Goal: Transaction & Acquisition: Purchase product/service

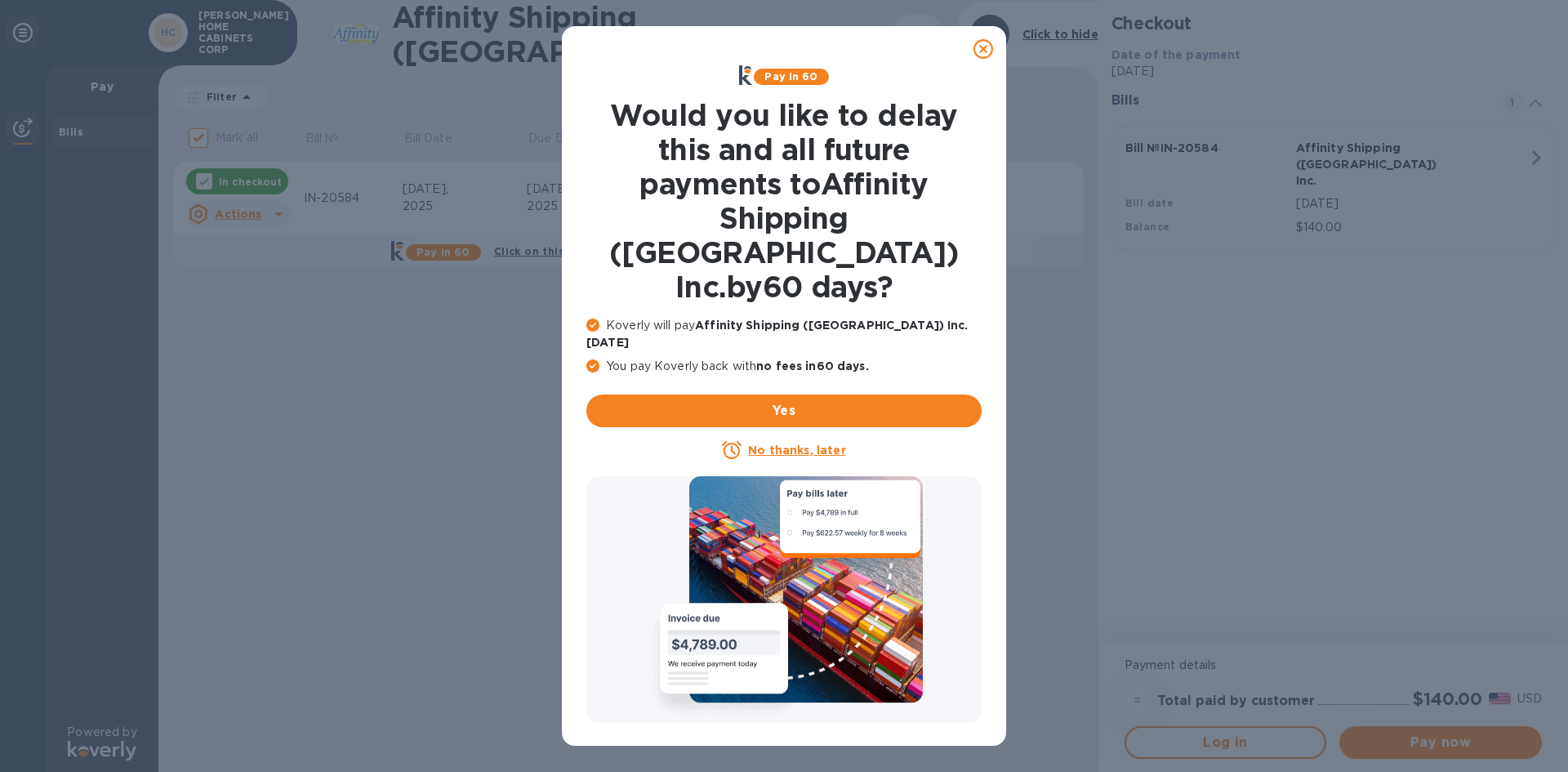
click at [982, 52] on icon at bounding box center [983, 49] width 20 height 20
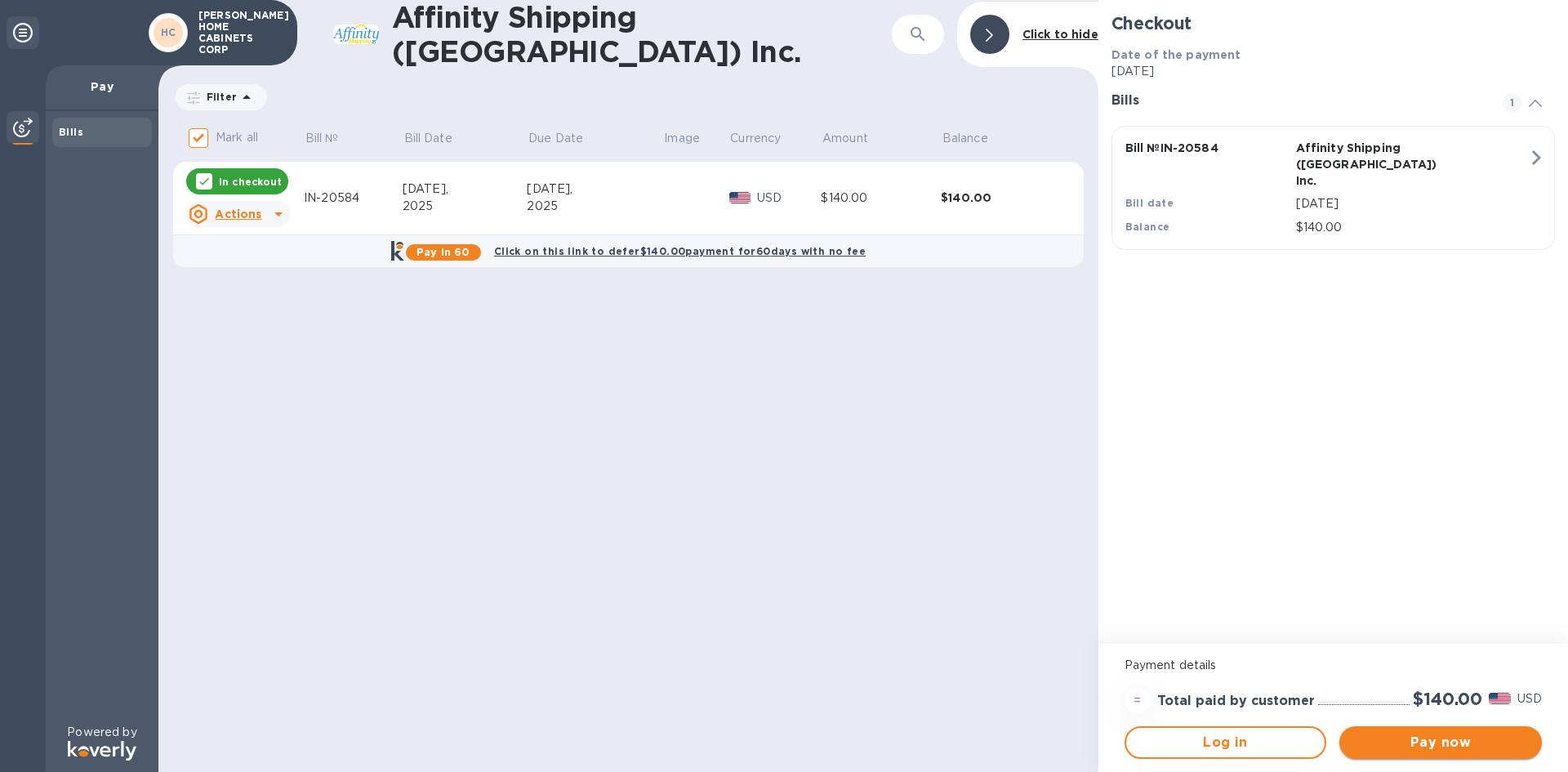
click at [1441, 735] on span "Pay now" at bounding box center [1441, 743] width 176 height 20
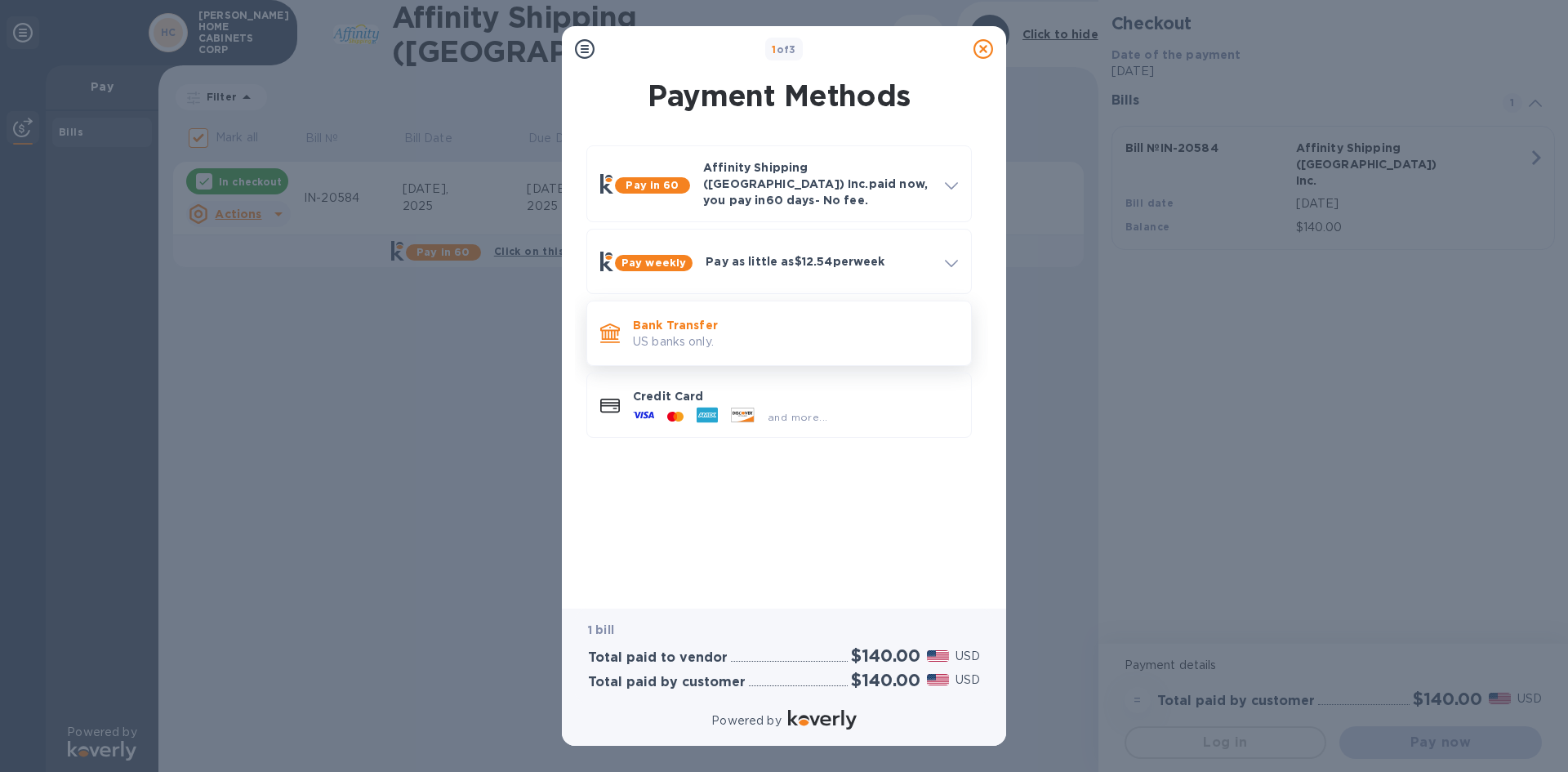
click at [646, 334] on p "US banks only." at bounding box center [795, 342] width 325 height 17
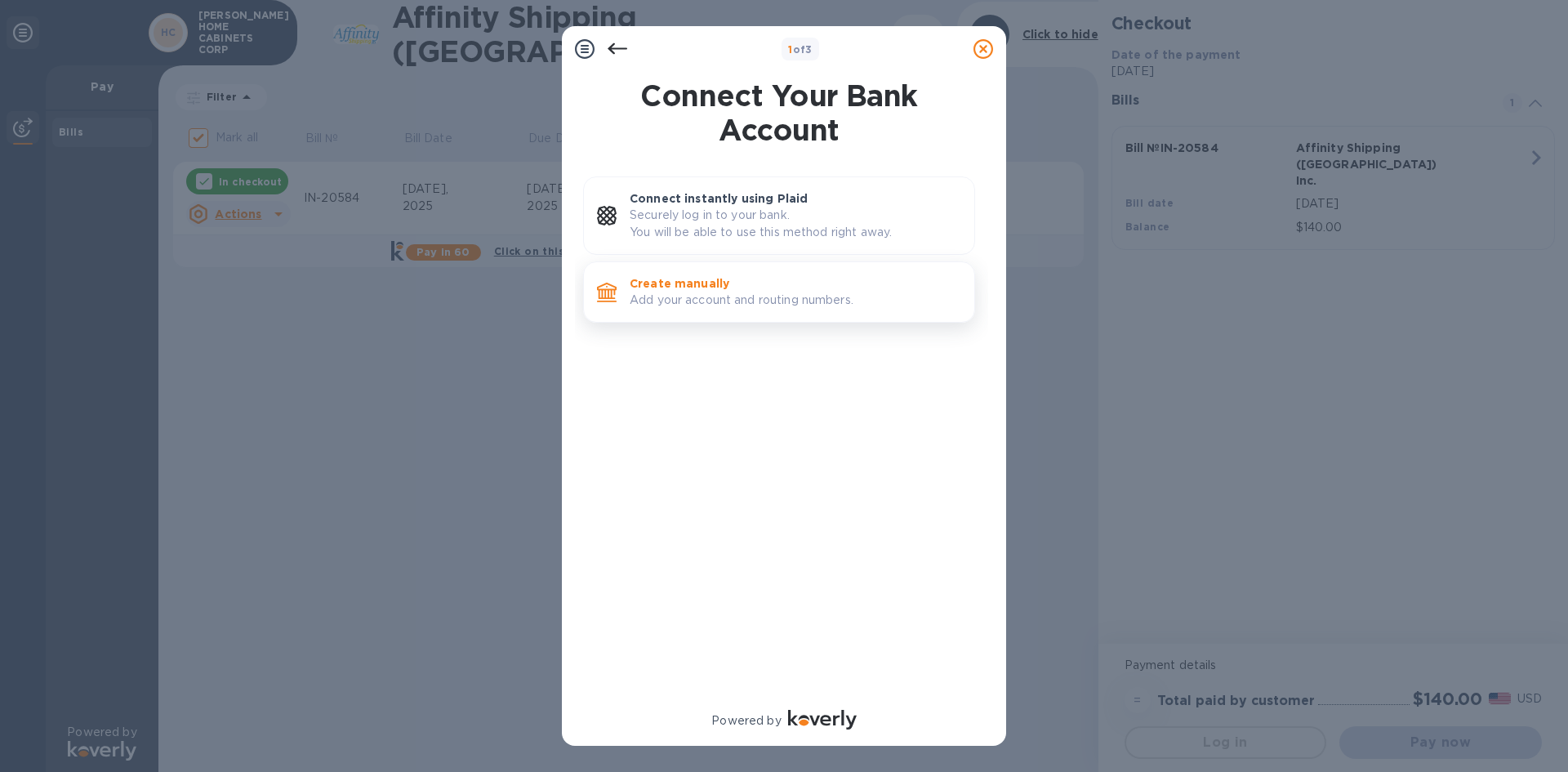
click at [655, 300] on p "Add your account and routing numbers." at bounding box center [795, 299] width 332 height 17
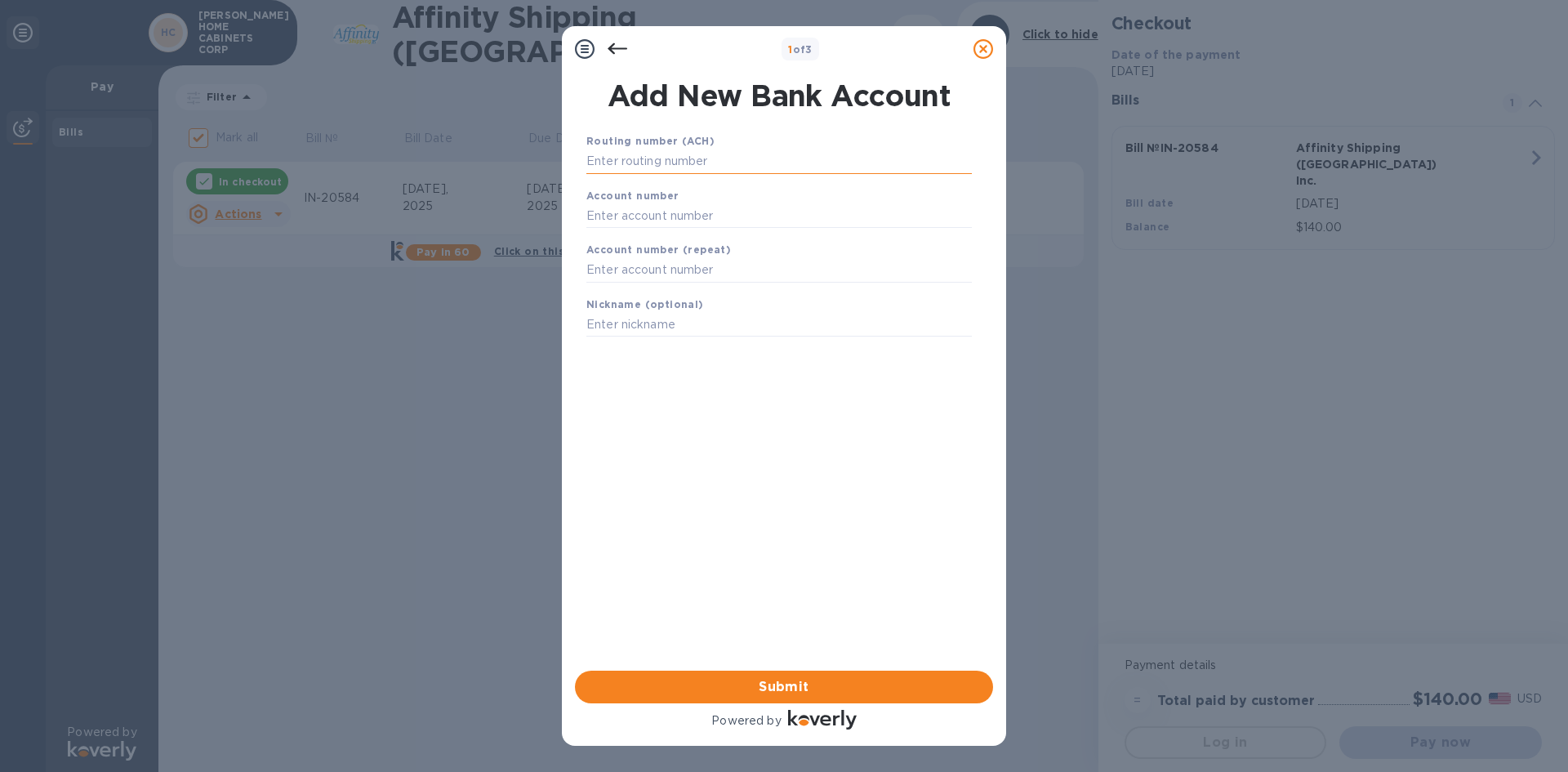
click at [645, 166] on input "text" at bounding box center [779, 161] width 385 height 24
type input "063000047"
click at [612, 244] on input "text" at bounding box center [779, 235] width 385 height 24
type input "898131867191"
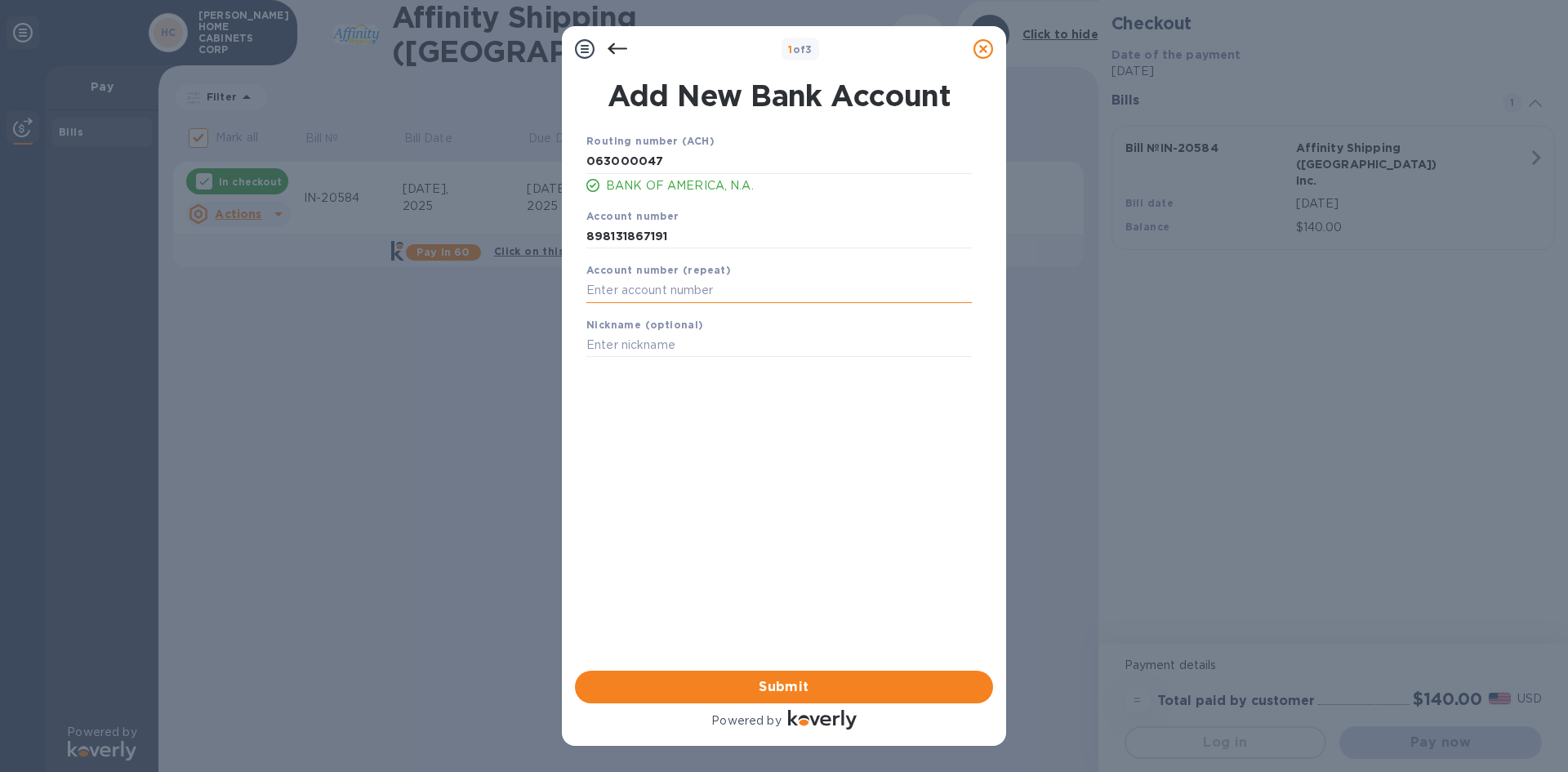
click at [611, 298] on input "text" at bounding box center [779, 290] width 385 height 24
type input "898131867191"
click at [617, 348] on input "text" at bounding box center [779, 345] width 385 height 24
type input "[PERSON_NAME] HOME CABINETS CORPORATION"
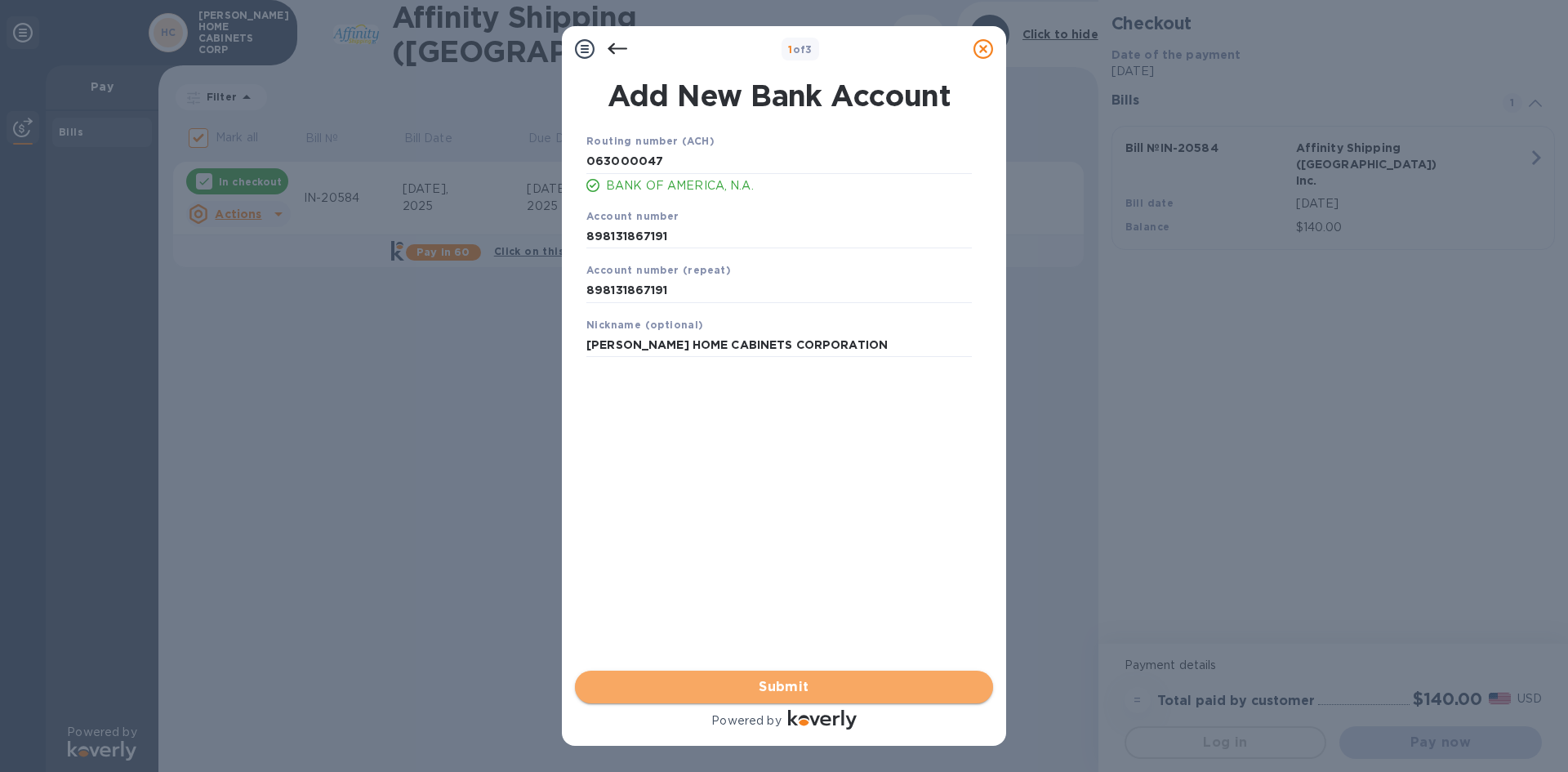
click at [816, 691] on span "Submit" at bounding box center [784, 687] width 392 height 20
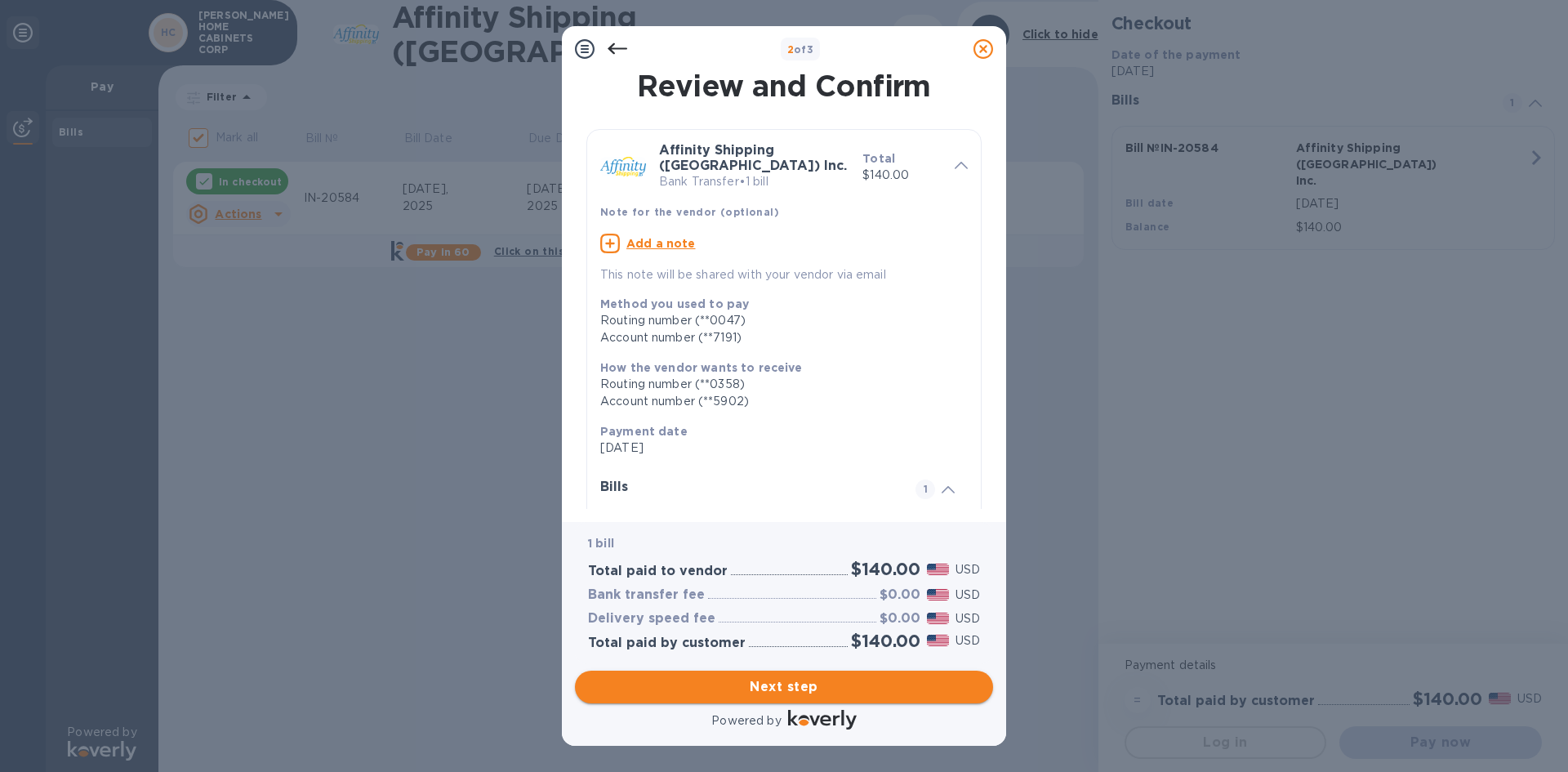
click at [816, 691] on span "Next step" at bounding box center [784, 687] width 392 height 20
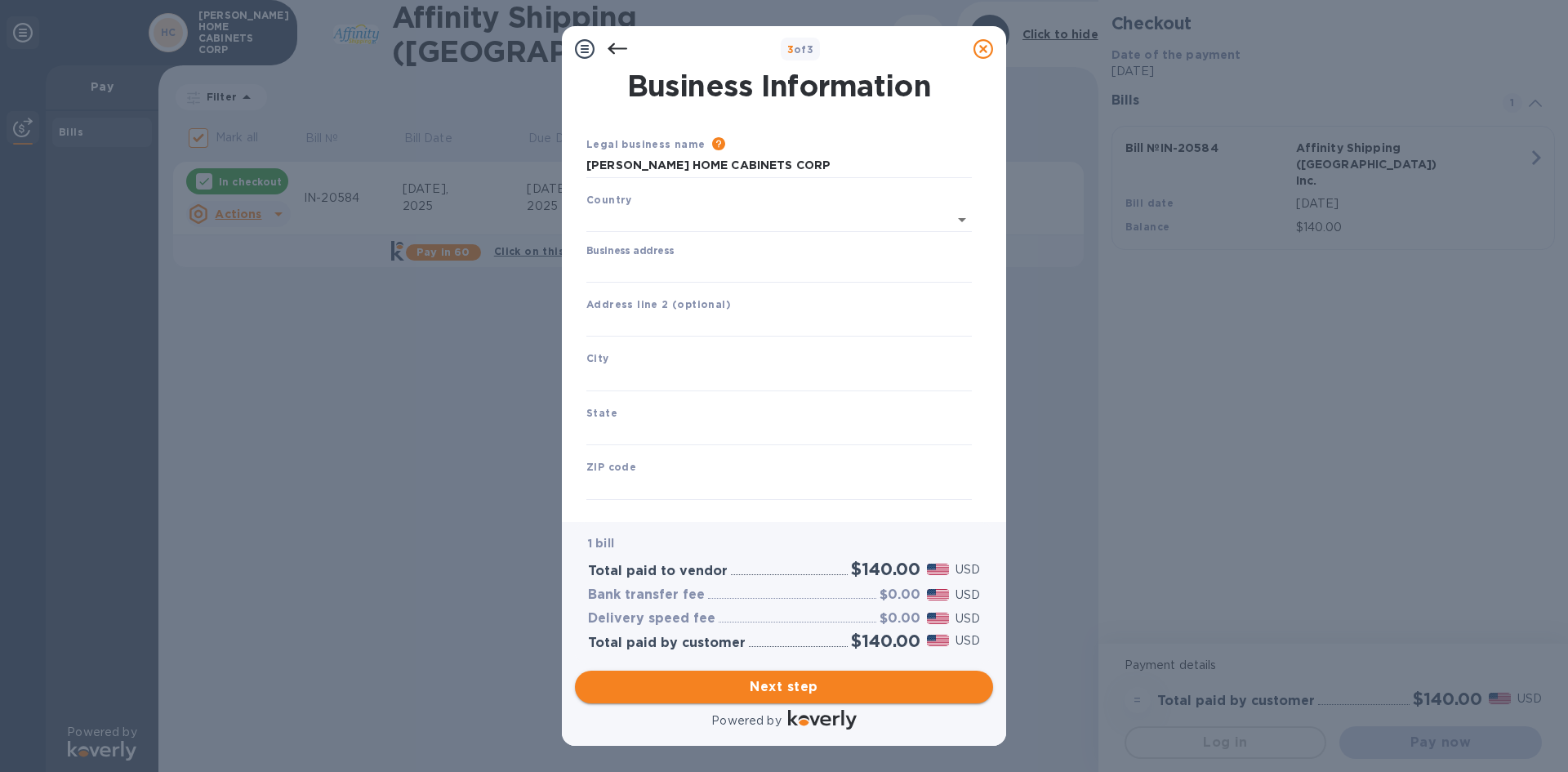
type input "[GEOGRAPHIC_DATA]"
click at [601, 260] on input "Business address" at bounding box center [779, 266] width 385 height 24
type input "[STREET_ADDRESS]"
type input "[GEOGRAPHIC_DATA]"
type input "FL"
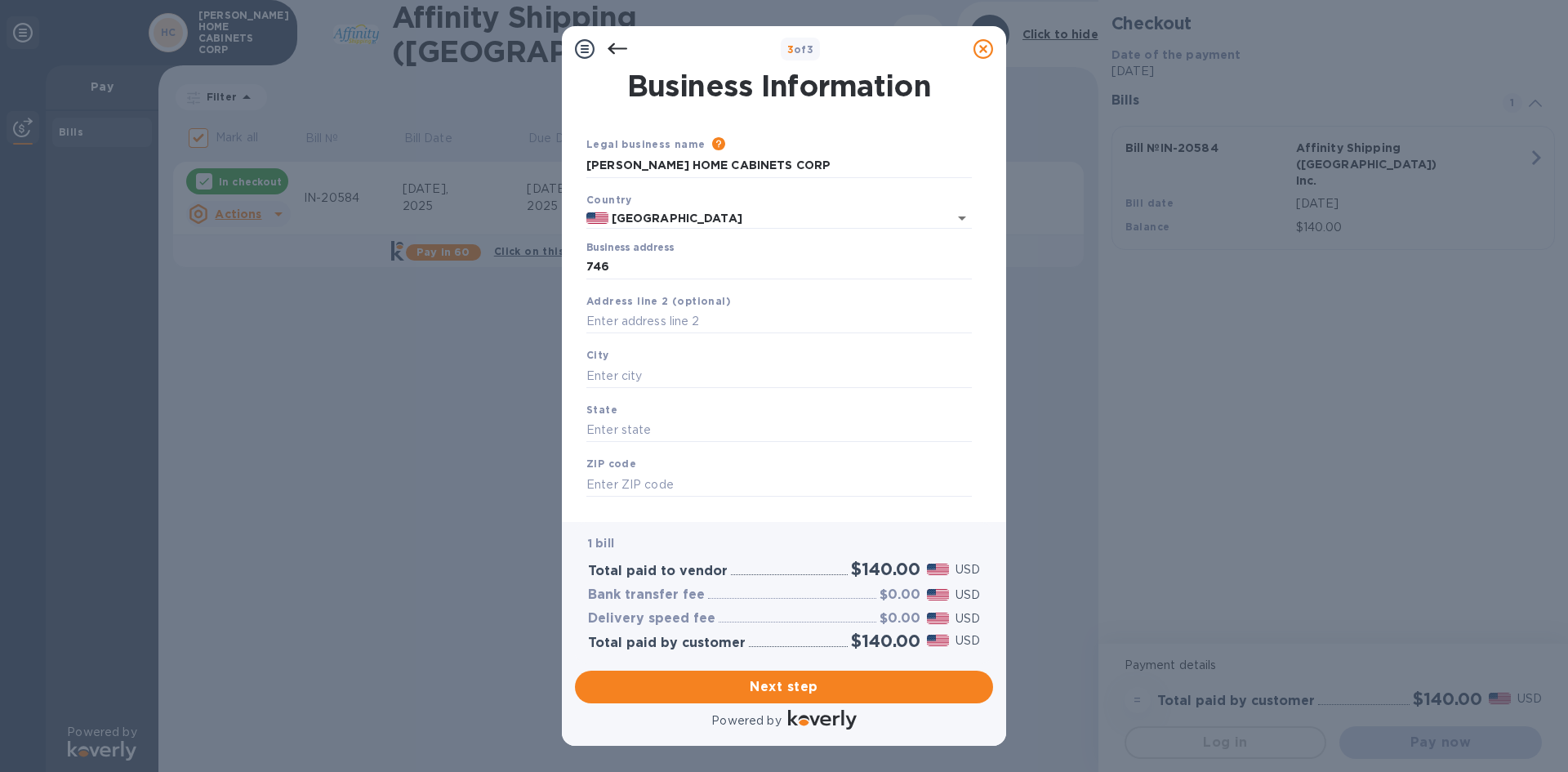
type input "33442"
click at [819, 687] on span "Next step" at bounding box center [784, 687] width 392 height 20
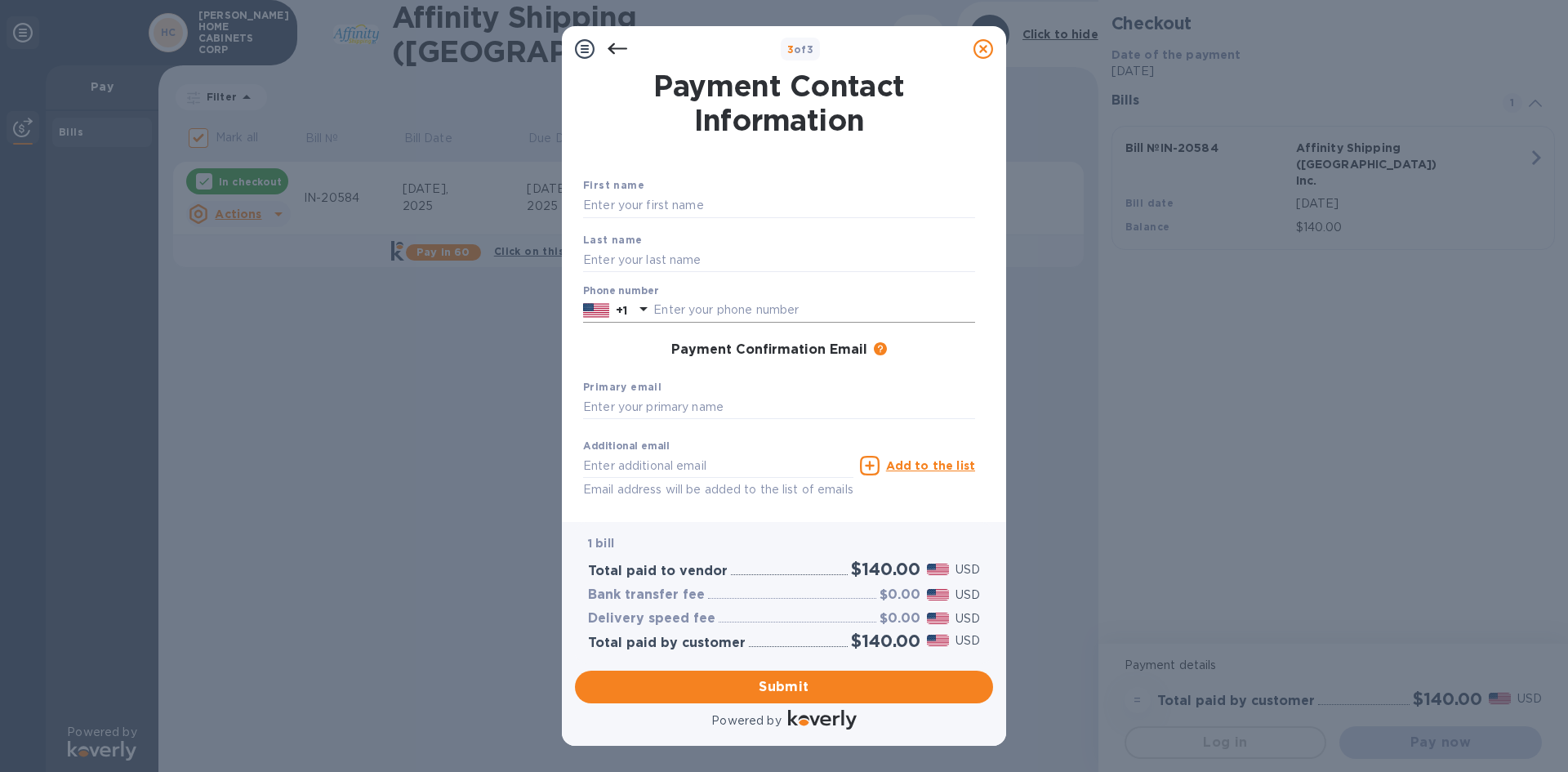
click at [812, 318] on input "text" at bounding box center [814, 309] width 322 height 24
type input "7862664427"
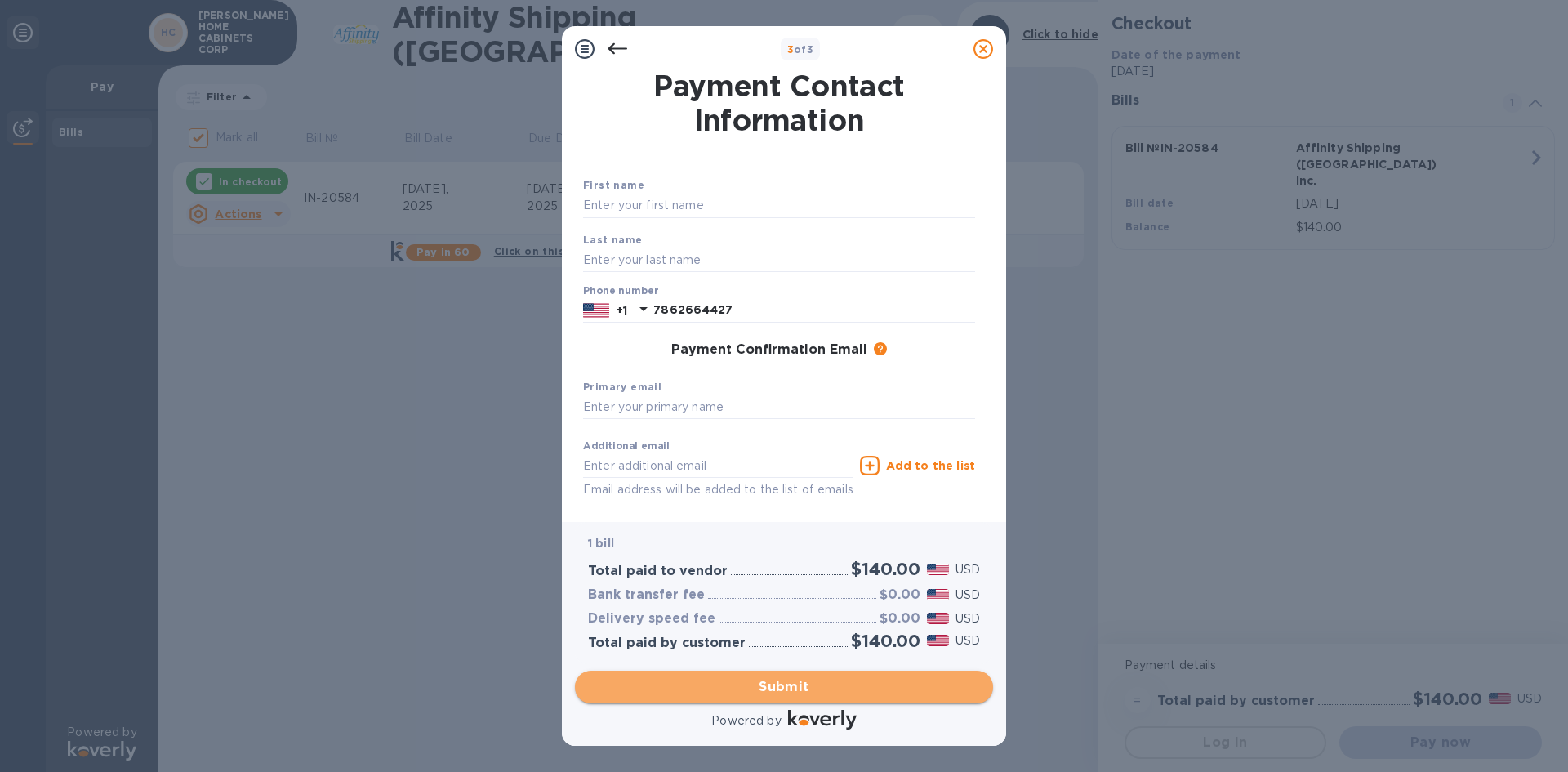
click at [760, 675] on button "Submit" at bounding box center [784, 686] width 418 height 32
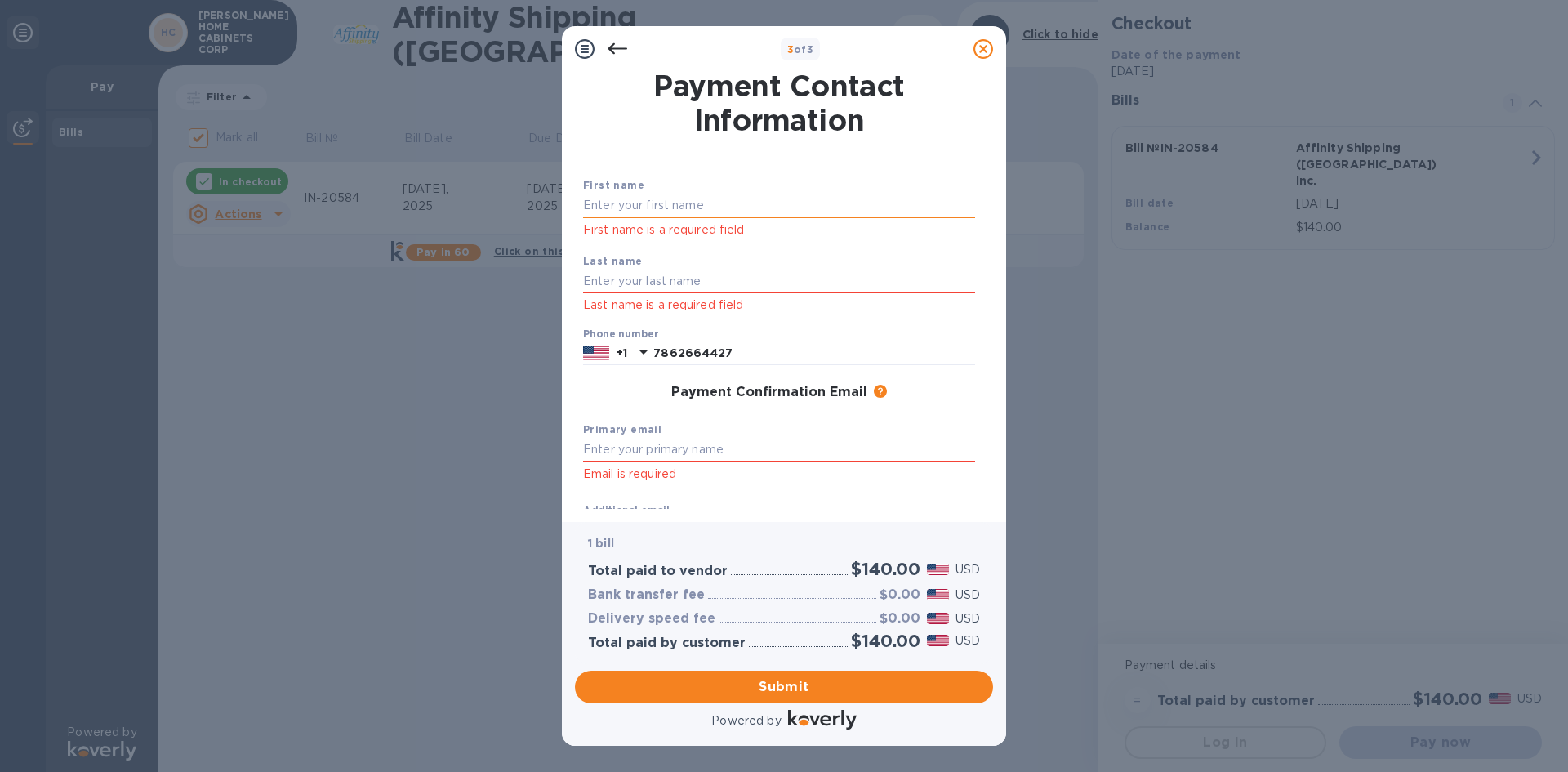
click at [600, 200] on input "text" at bounding box center [779, 205] width 392 height 24
type input "[PERSON_NAME]"
click at [620, 281] on input "text" at bounding box center [779, 281] width 392 height 24
type input "MUCARCEL"
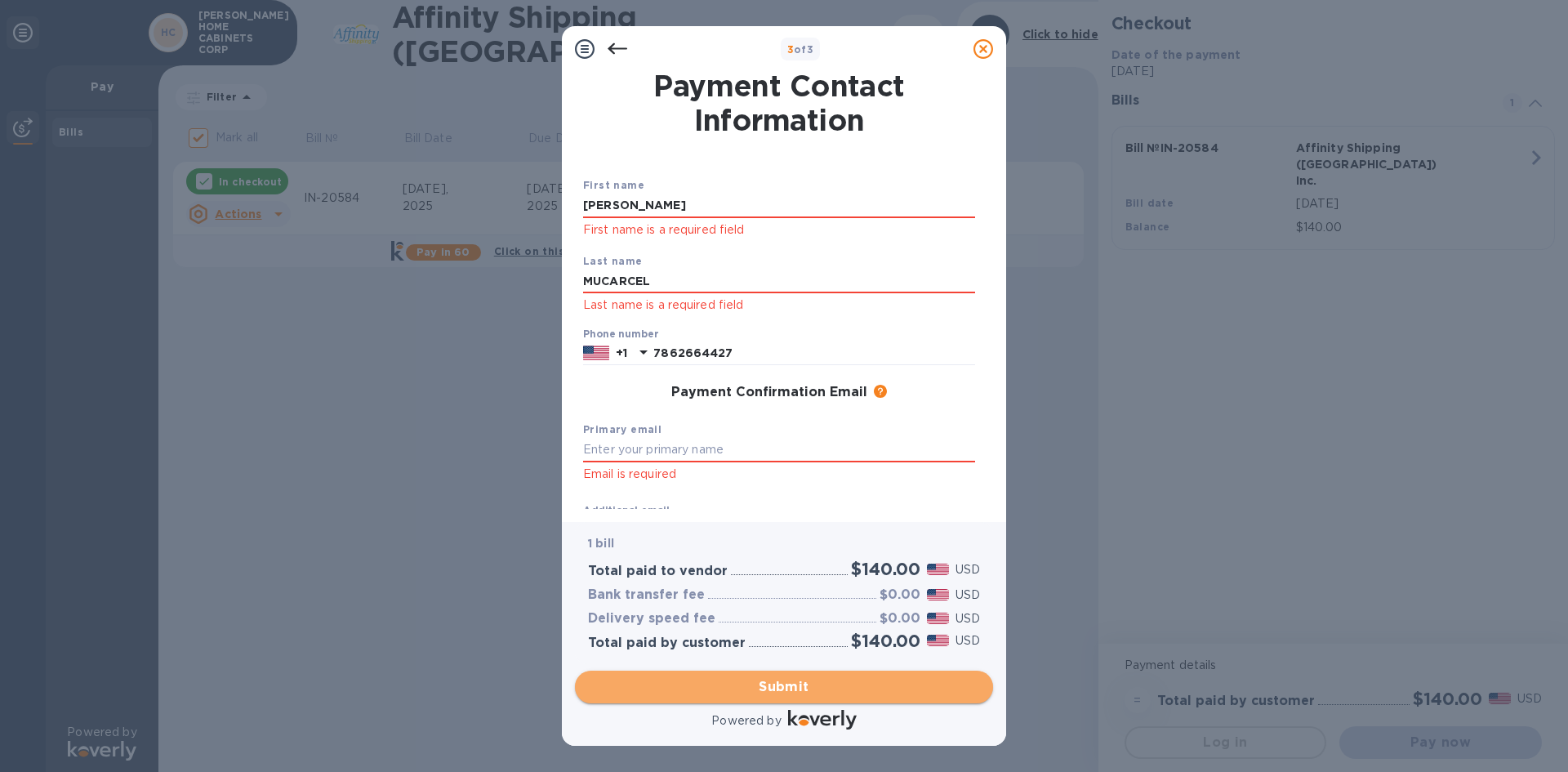
click at [859, 698] on button "Submit" at bounding box center [784, 686] width 418 height 32
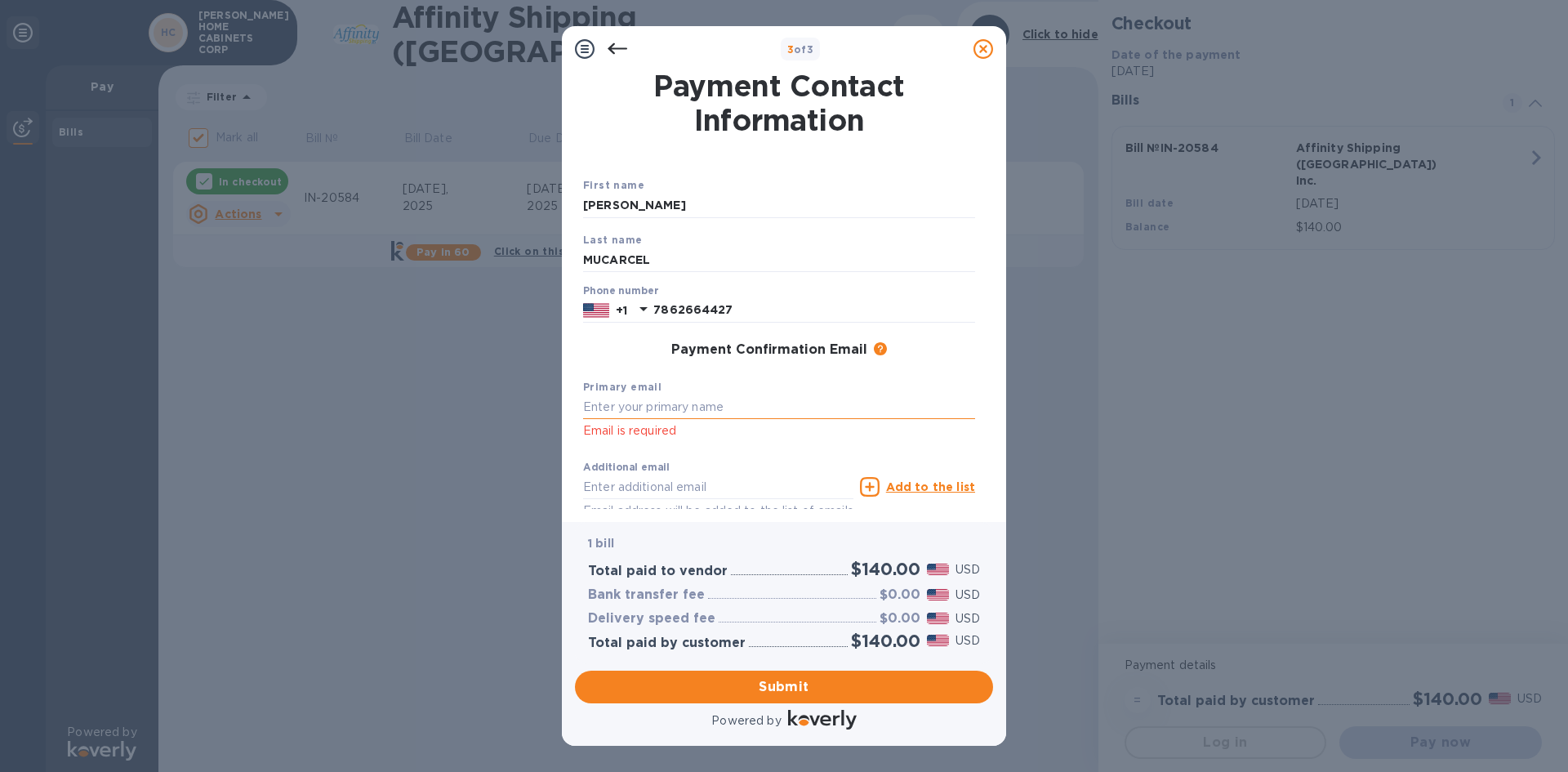
click at [641, 402] on input "text" at bounding box center [779, 407] width 392 height 24
type input "M"
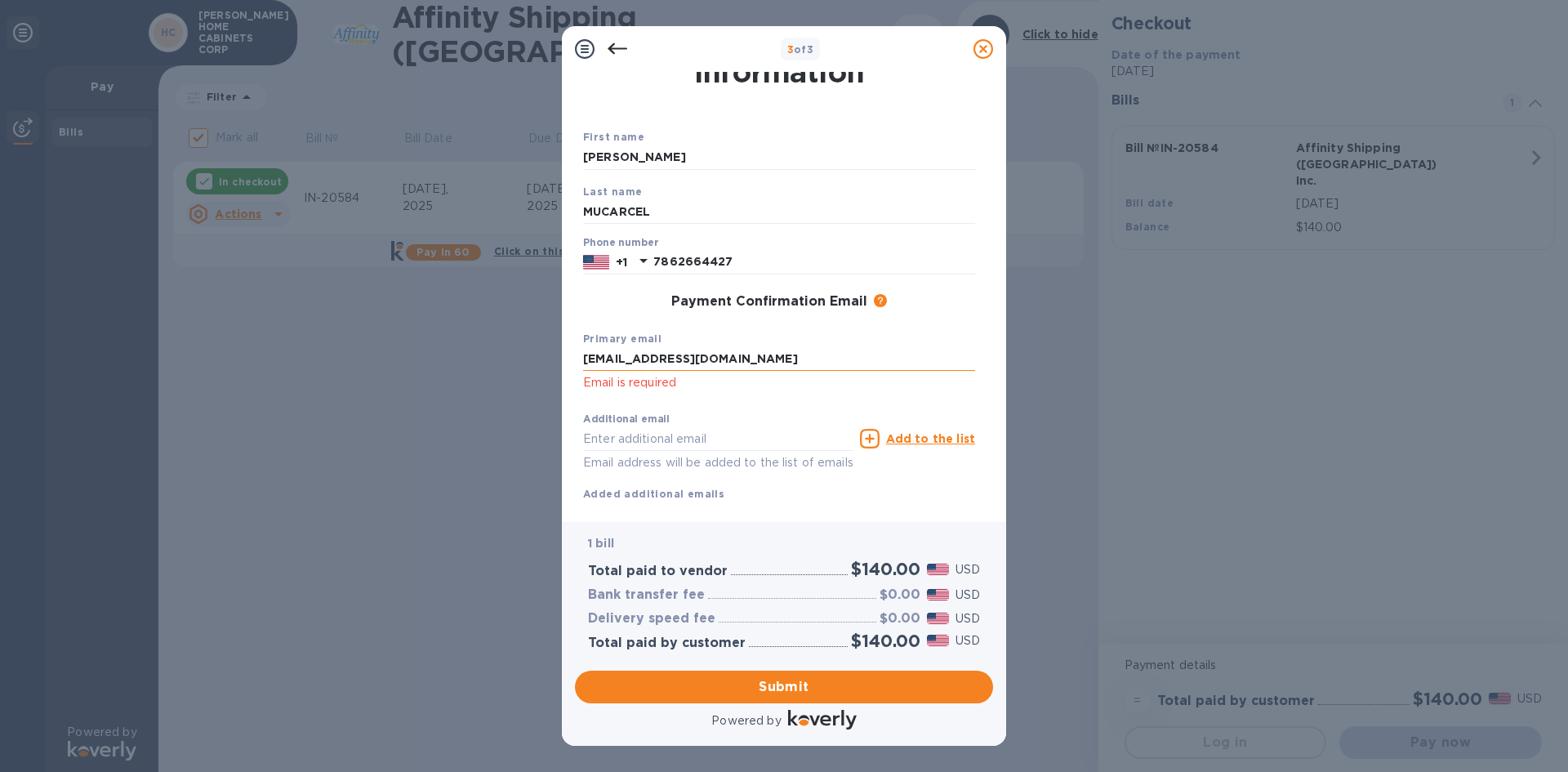
scroll to position [87, 0]
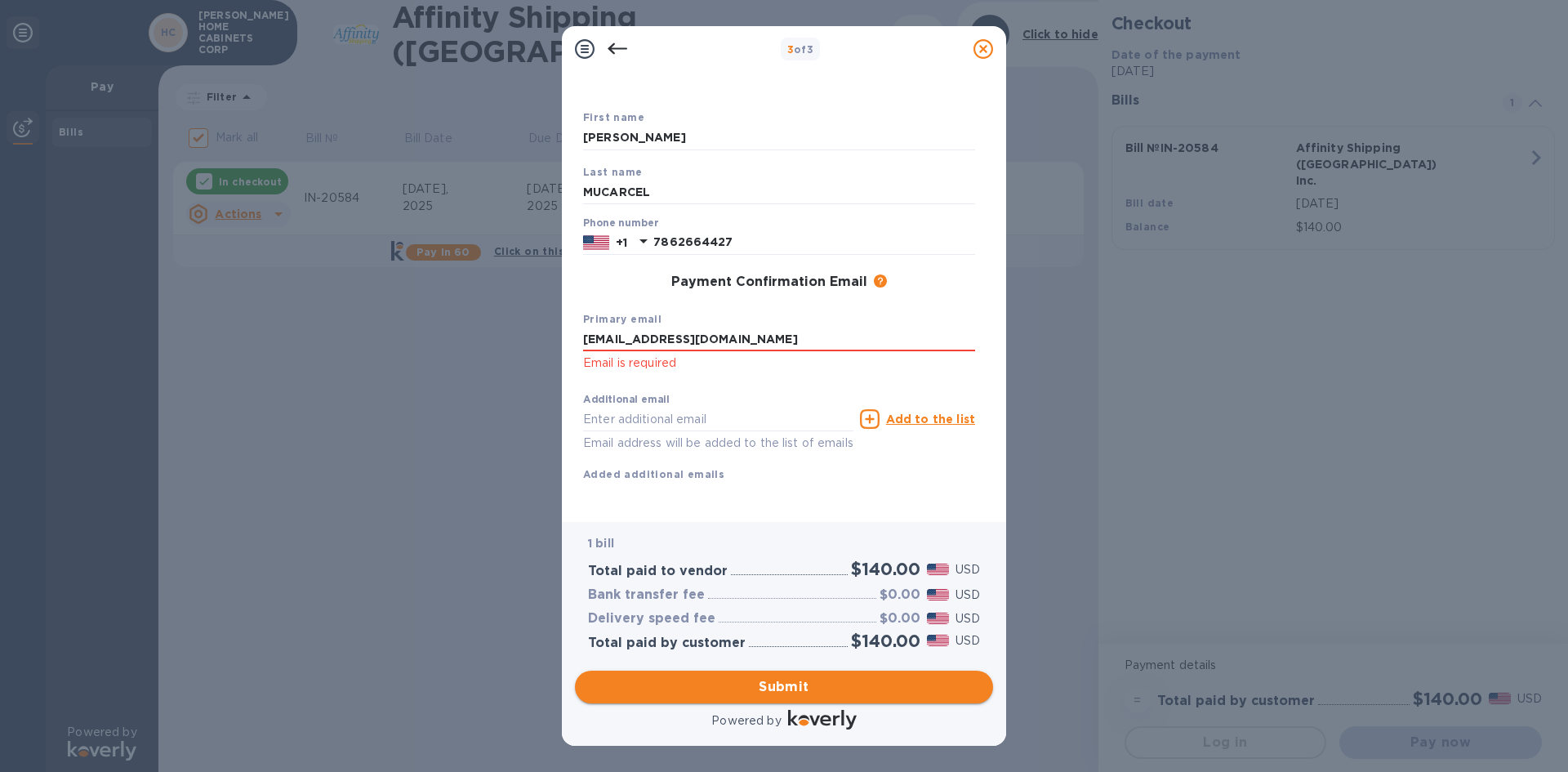
type input "[EMAIL_ADDRESS][DOMAIN_NAME]"
click at [898, 683] on span "Submit" at bounding box center [784, 687] width 392 height 20
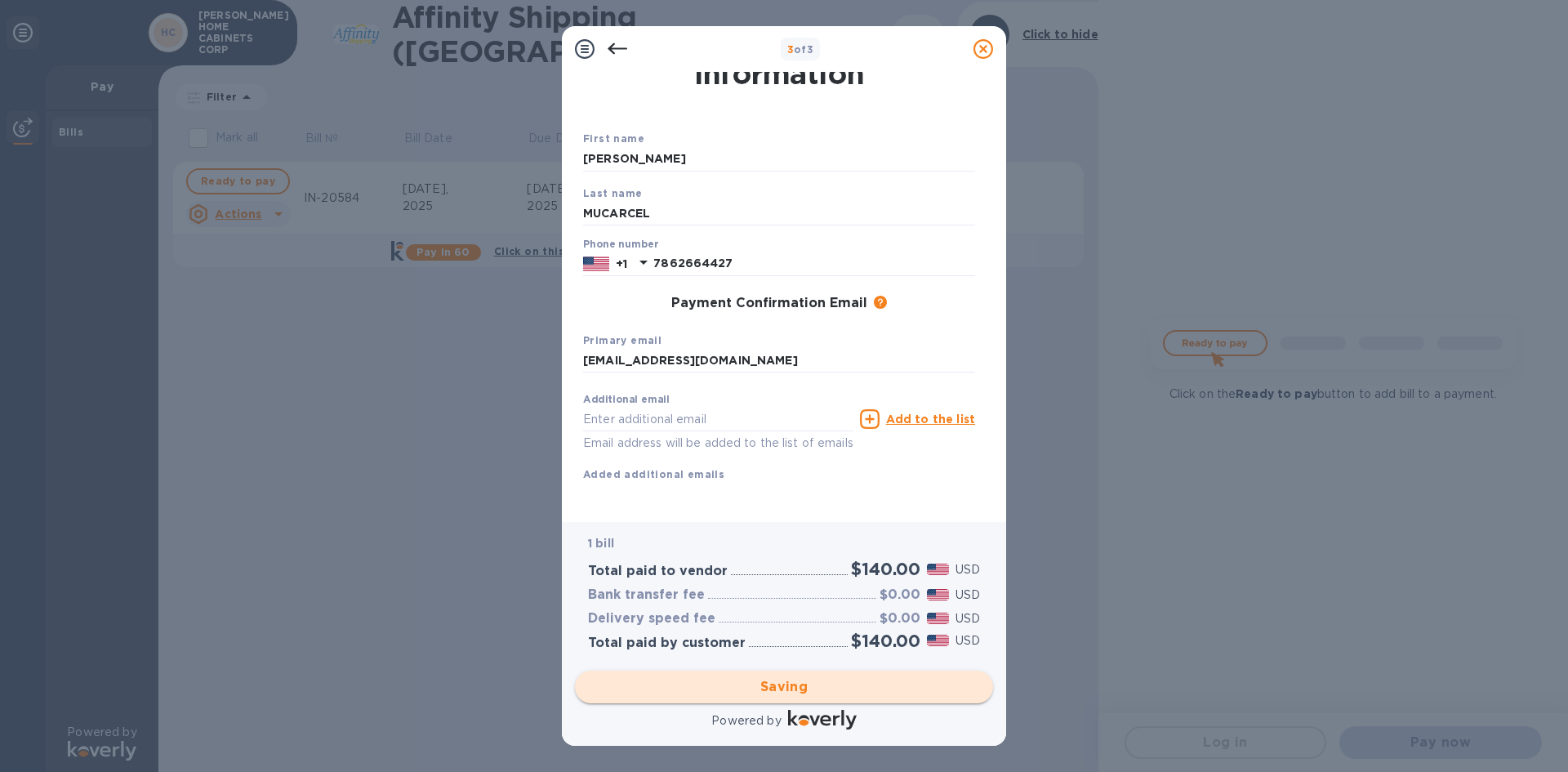
checkbox input "false"
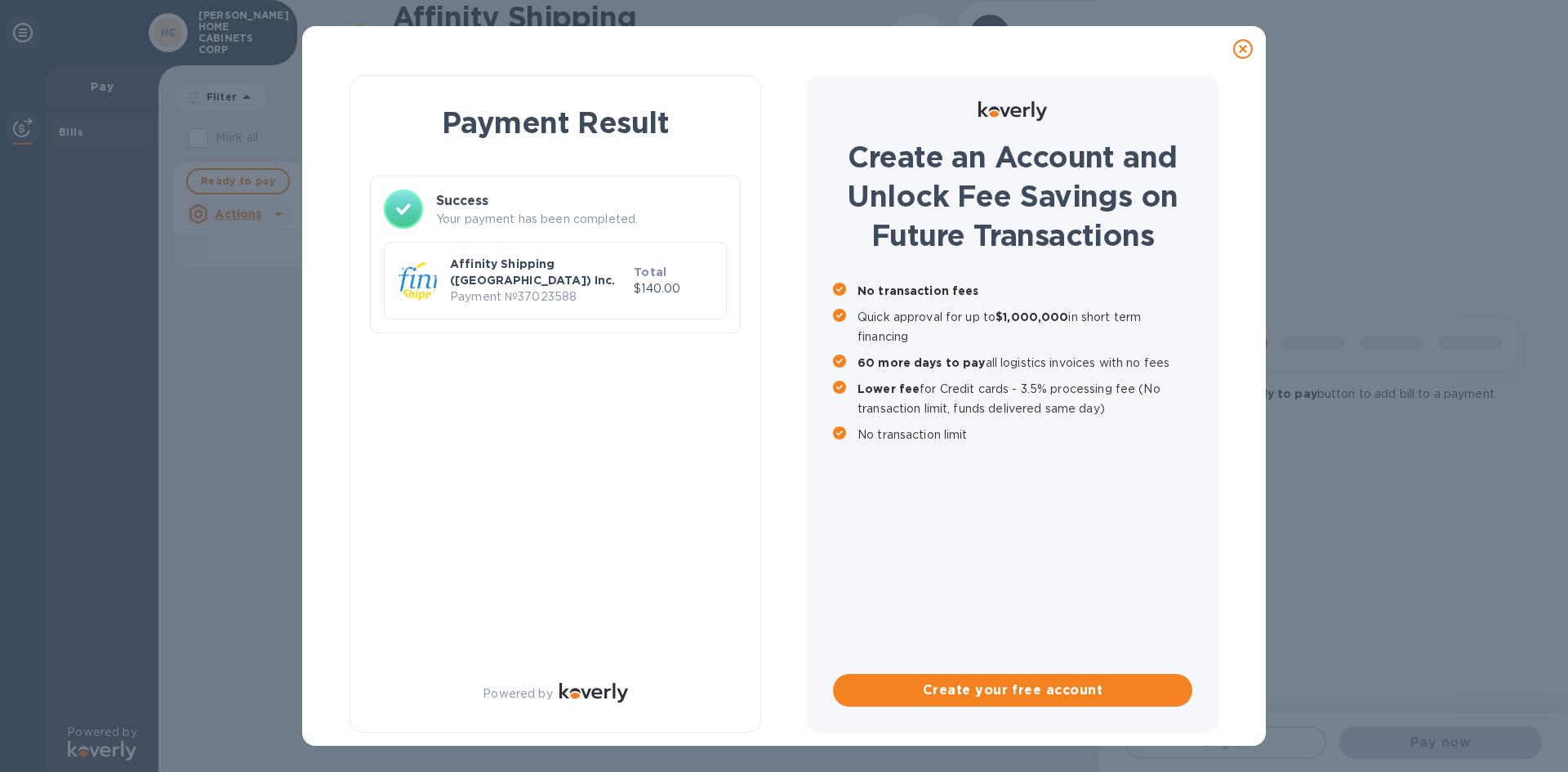
scroll to position [0, 0]
